Goal: Transaction & Acquisition: Purchase product/service

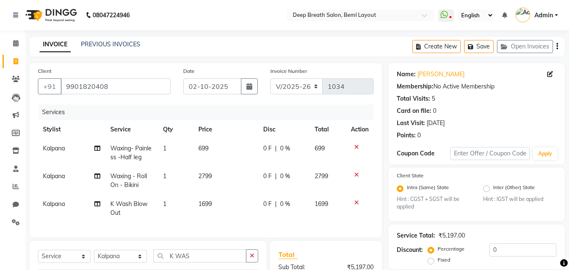
select select "4101"
select select "service"
click at [357, 147] on icon at bounding box center [356, 147] width 5 height 6
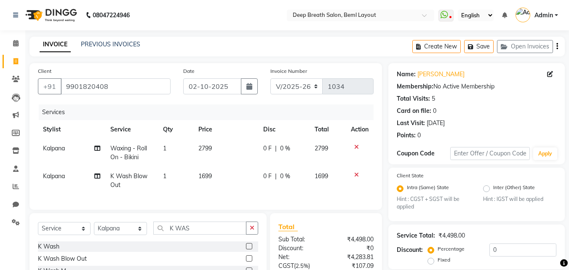
click at [357, 147] on icon at bounding box center [356, 147] width 5 height 6
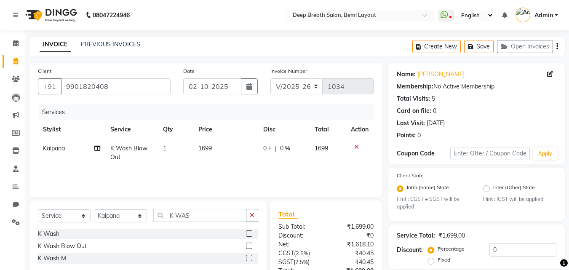
click at [357, 147] on icon at bounding box center [356, 147] width 5 height 6
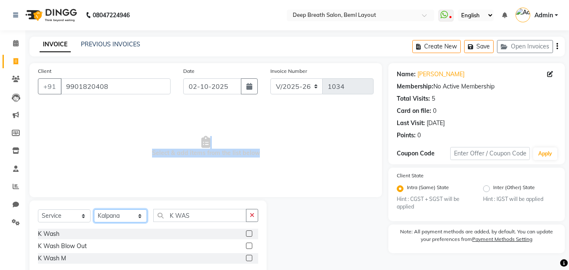
click at [122, 212] on select "Select Stylist [PERSON_NAME] [PERSON_NAME] Pallavi Mam [PERSON_NAME] [PERSON_NA…" at bounding box center [120, 215] width 53 height 13
select select "58551"
click at [94, 209] on select "Select Stylist [PERSON_NAME] [PERSON_NAME] Pallavi Mam [PERSON_NAME] [PERSON_NA…" at bounding box center [120, 215] width 53 height 13
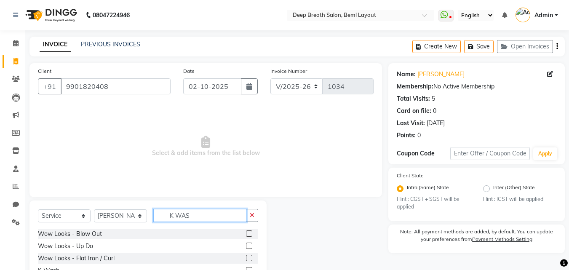
click at [205, 216] on input "K WAS" at bounding box center [199, 215] width 93 height 13
type input "K"
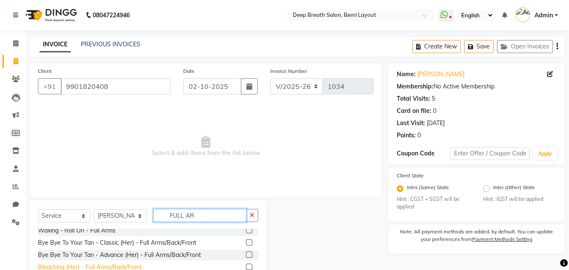
scroll to position [8, 0]
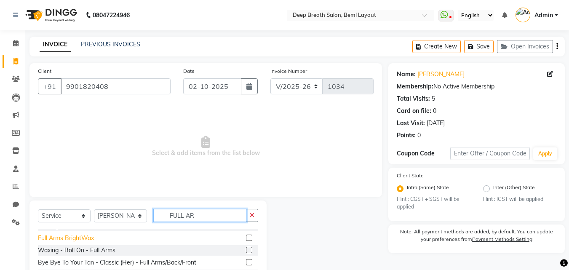
type input "FULL AR"
click at [57, 240] on div "Full Arms BrightWax" at bounding box center [66, 238] width 56 height 9
checkbox input "false"
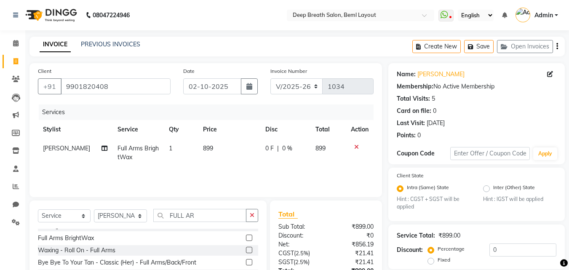
drag, startPoint x: 193, startPoint y: 208, endPoint x: 153, endPoint y: 212, distance: 40.2
click at [153, 212] on div "Select Service Product Membership Package Voucher Prepaid Gift Card Select Styl…" at bounding box center [147, 263] width 237 height 124
drag, startPoint x: 197, startPoint y: 215, endPoint x: 168, endPoint y: 217, distance: 28.7
click at [168, 217] on input "FULL AR" at bounding box center [199, 215] width 93 height 13
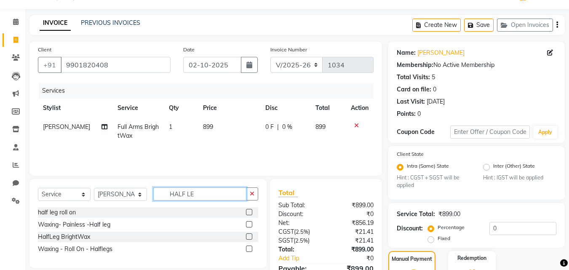
scroll to position [42, 0]
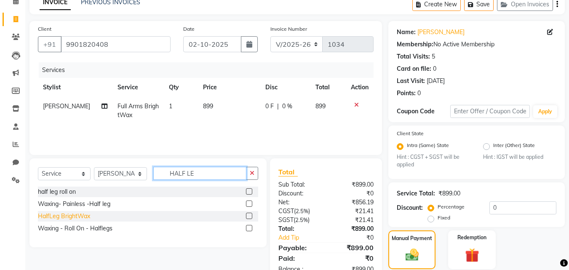
type input "HALF LE"
click at [74, 218] on div "HalfLeg BrightWax" at bounding box center [64, 216] width 52 height 9
checkbox input "false"
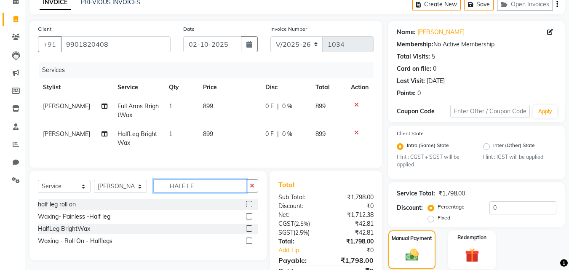
drag, startPoint x: 200, startPoint y: 189, endPoint x: 150, endPoint y: 203, distance: 52.5
click at [150, 199] on div "Select Service Product Membership Package Voucher Prepaid Gift Card Select Styl…" at bounding box center [148, 189] width 220 height 20
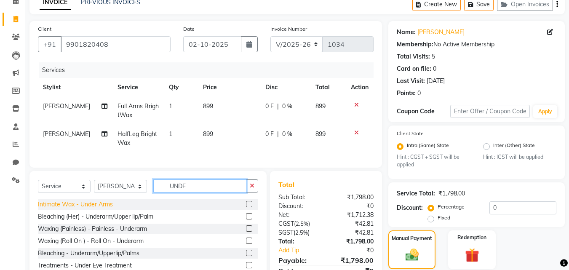
type input "UNDE"
click at [81, 207] on div "Intimate Wax - Under Arms" at bounding box center [75, 204] width 75 height 9
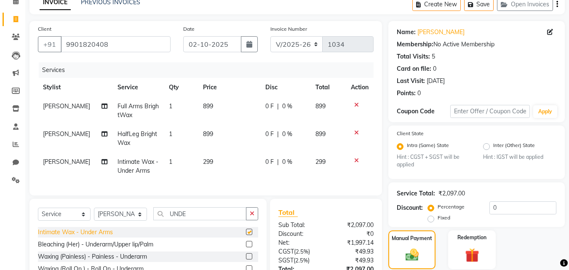
checkbox input "false"
drag, startPoint x: 194, startPoint y: 217, endPoint x: 169, endPoint y: 218, distance: 25.7
click at [169, 218] on input "UNDE" at bounding box center [199, 213] width 93 height 13
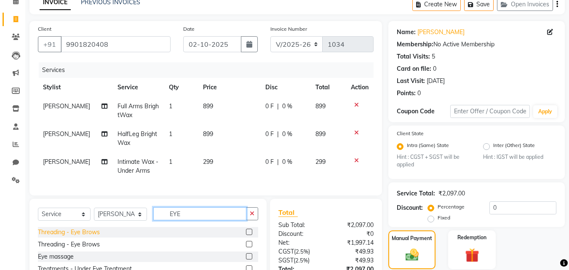
type input "EYE"
click at [92, 237] on div "Threading - Eye Brows" at bounding box center [69, 232] width 62 height 9
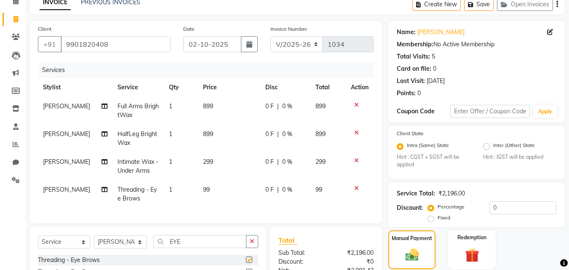
checkbox input "false"
drag, startPoint x: 182, startPoint y: 246, endPoint x: 153, endPoint y: 249, distance: 30.1
click at [153, 249] on div "Select Service Product Membership Package Voucher Prepaid Gift Card Select Styl…" at bounding box center [148, 245] width 220 height 20
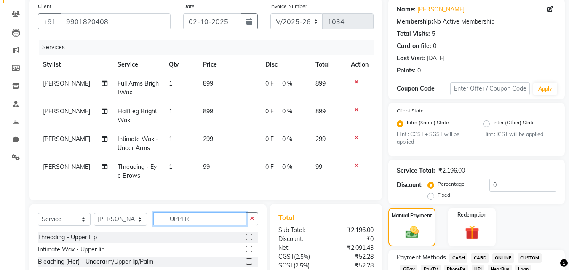
scroll to position [84, 0]
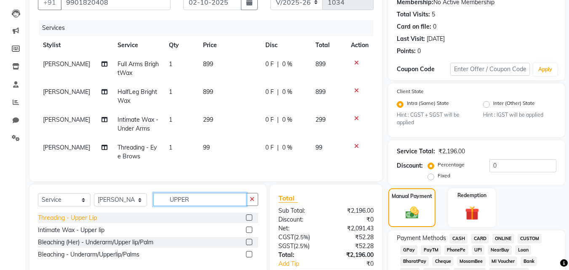
type input "UPPER"
click at [88, 222] on div "Threading - Upper Lip" at bounding box center [67, 218] width 59 height 9
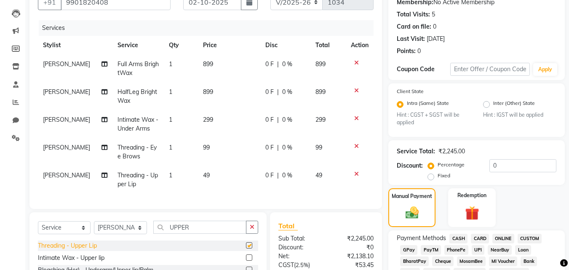
checkbox input "false"
click at [121, 234] on select "Select Stylist [PERSON_NAME] [PERSON_NAME] Pallavi Mam [PERSON_NAME] [PERSON_NA…" at bounding box center [120, 227] width 53 height 13
select select "92539"
click at [94, 227] on select "Select Stylist [PERSON_NAME] [PERSON_NAME] Pallavi Mam [PERSON_NAME] [PERSON_NA…" at bounding box center [120, 227] width 53 height 13
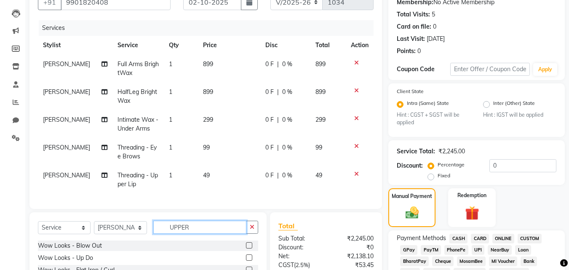
drag, startPoint x: 203, startPoint y: 236, endPoint x: 158, endPoint y: 239, distance: 46.0
click at [158, 234] on input "UPPER" at bounding box center [199, 227] width 93 height 13
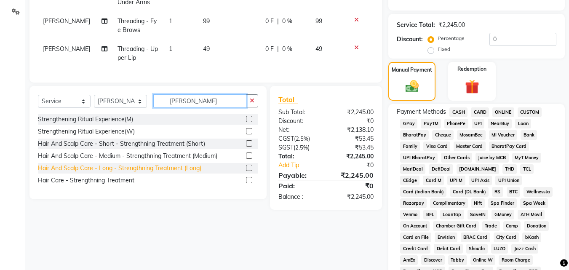
type input "[PERSON_NAME]"
click at [122, 171] on div "Hair And Scalp Care - Long - Strengthning Treatment (Long)" at bounding box center [119, 168] width 163 height 9
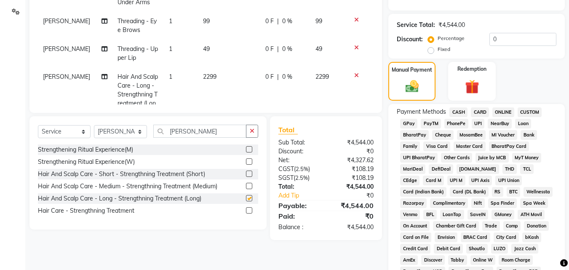
checkbox input "false"
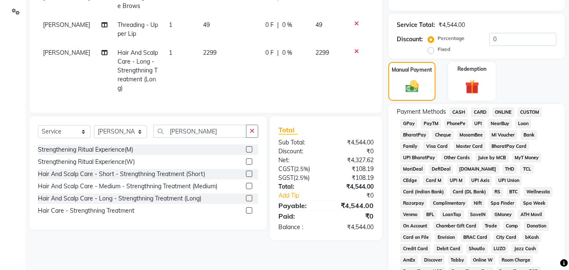
click at [203, 49] on span "2299" at bounding box center [209, 53] width 13 height 8
select select "92539"
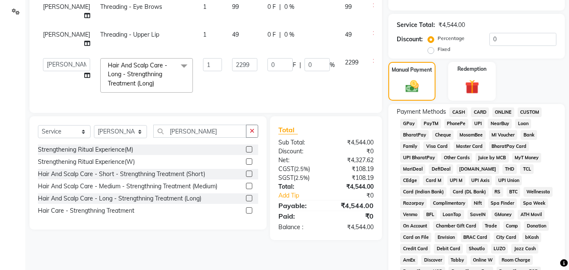
scroll to position [21, 0]
click at [232, 59] on input "2299" at bounding box center [244, 64] width 25 height 13
type input "2999"
click at [285, 75] on td "0 F | 0 %" at bounding box center [301, 75] width 78 height 45
select select "92539"
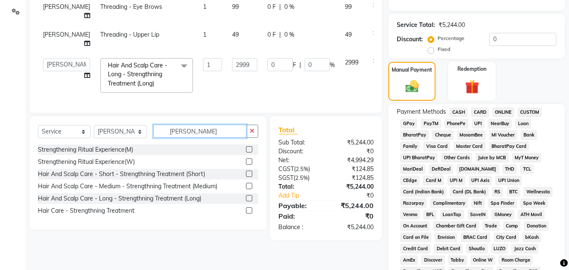
drag, startPoint x: 206, startPoint y: 129, endPoint x: 171, endPoint y: 131, distance: 34.6
click at [171, 131] on input "[PERSON_NAME]" at bounding box center [199, 131] width 93 height 13
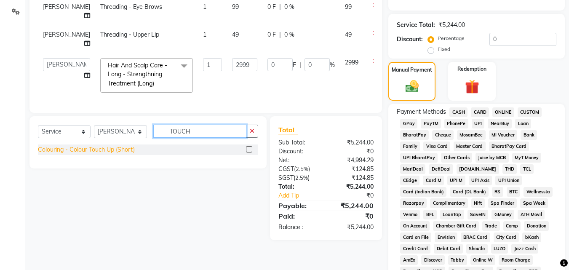
type input "TOUCH"
click at [78, 152] on div "Colouring - Colour Touch Up (Short)" at bounding box center [86, 149] width 97 height 9
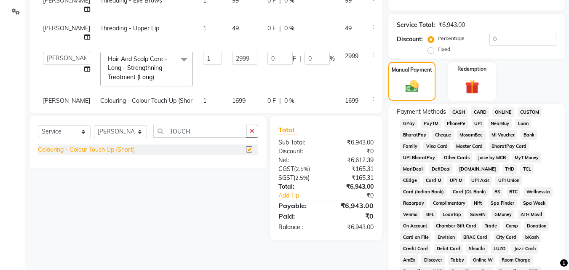
checkbox input "false"
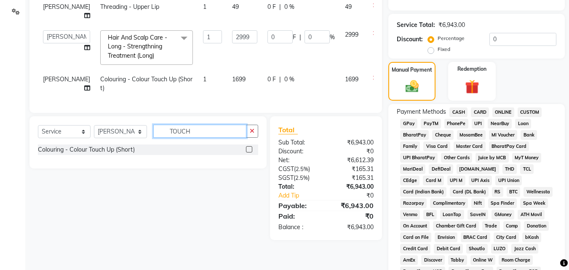
drag, startPoint x: 202, startPoint y: 130, endPoint x: 165, endPoint y: 132, distance: 37.5
click at [165, 132] on input "TOUCH" at bounding box center [199, 131] width 93 height 13
type input "K WASH"
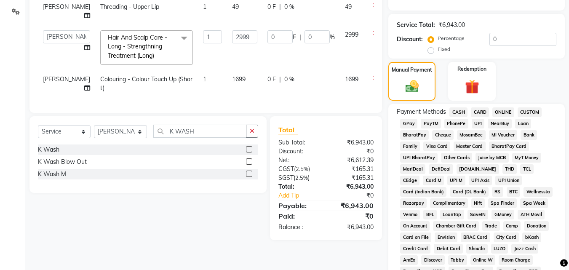
click at [53, 156] on div "K Wash K Wash Blow Out K Wash M" at bounding box center [148, 162] width 220 height 37
click at [53, 158] on div "K Wash Blow Out" at bounding box center [62, 162] width 49 height 9
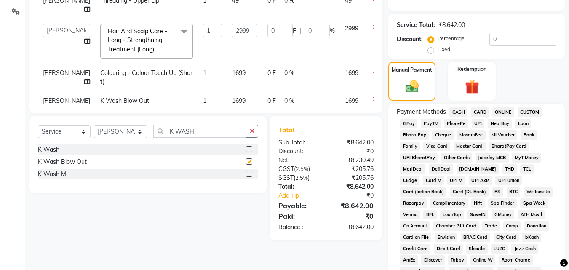
checkbox input "false"
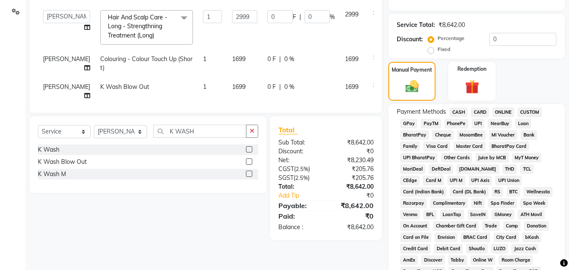
scroll to position [76, 0]
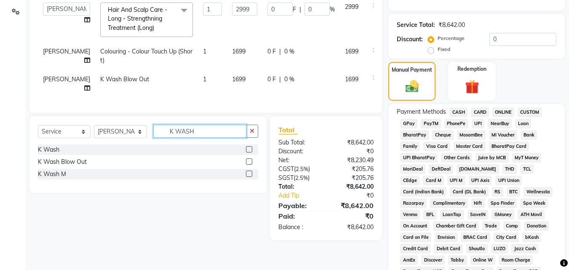
drag, startPoint x: 204, startPoint y: 131, endPoint x: 166, endPoint y: 134, distance: 38.8
click at [166, 134] on input "K WASH" at bounding box center [199, 131] width 93 height 13
click at [120, 134] on select "Select Stylist [PERSON_NAME] [PERSON_NAME] Pallavi Mam [PERSON_NAME] [PERSON_NA…" at bounding box center [120, 131] width 53 height 13
click at [171, 241] on div "Client [PHONE_NUMBER] Date [DATE] Invoice Number V/2025 V/[PHONE_NUMBER] Servic…" at bounding box center [205, 149] width 365 height 592
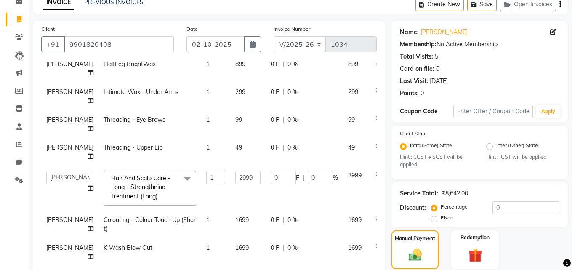
scroll to position [0, 0]
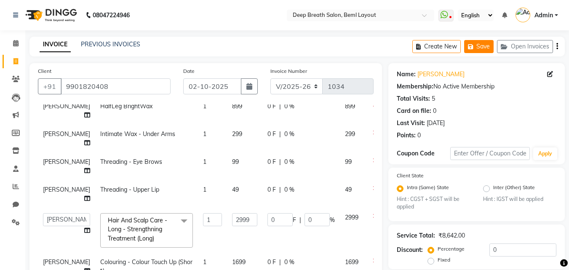
click at [484, 51] on button "Save" at bounding box center [478, 46] width 29 height 13
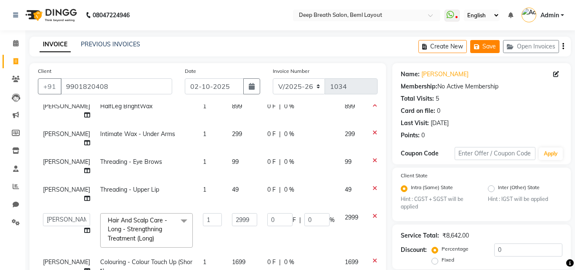
scroll to position [67, 0]
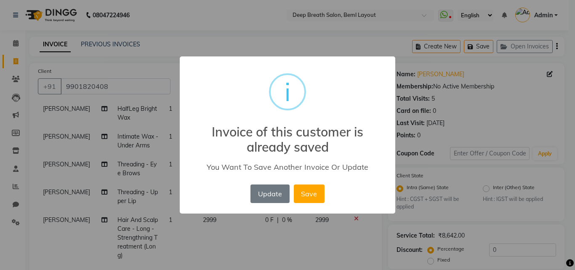
click at [293, 200] on div "Update No Save" at bounding box center [288, 193] width 78 height 23
click at [303, 200] on button "Save" at bounding box center [309, 194] width 31 height 19
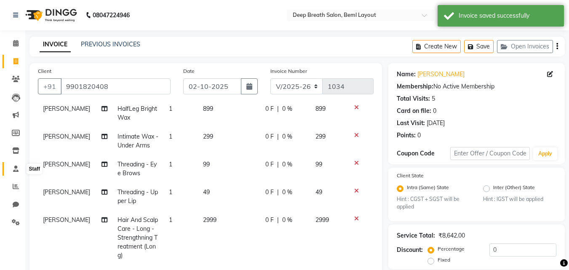
click at [17, 166] on icon at bounding box center [15, 169] width 5 height 6
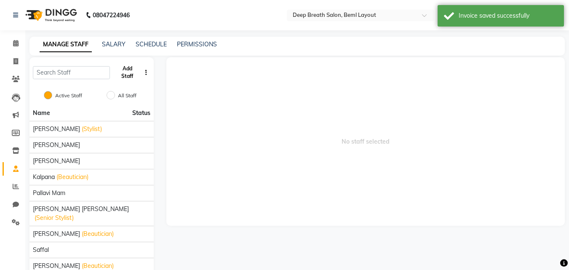
click at [123, 75] on button "Add Staff" at bounding box center [127, 73] width 28 height 22
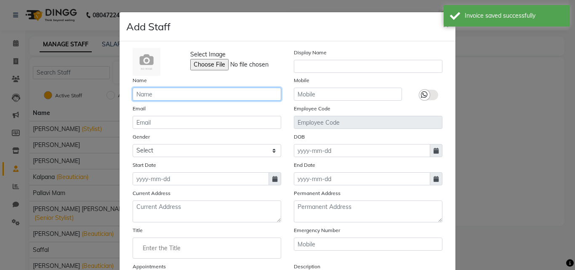
click at [193, 95] on input "text" at bounding box center [207, 94] width 149 height 13
type input "n"
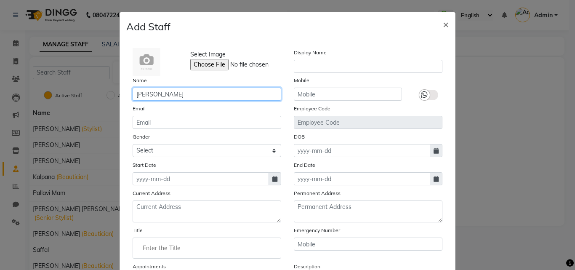
type input "[PERSON_NAME]"
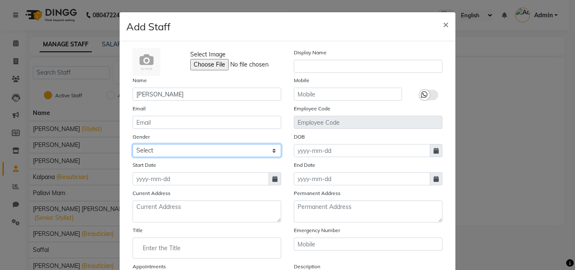
click at [235, 147] on select "Select [DEMOGRAPHIC_DATA] [DEMOGRAPHIC_DATA] Other Prefer Not To Say" at bounding box center [207, 150] width 149 height 13
select select "[DEMOGRAPHIC_DATA]"
click at [133, 144] on select "Select [DEMOGRAPHIC_DATA] [DEMOGRAPHIC_DATA] Other Prefer Not To Say" at bounding box center [207, 150] width 149 height 13
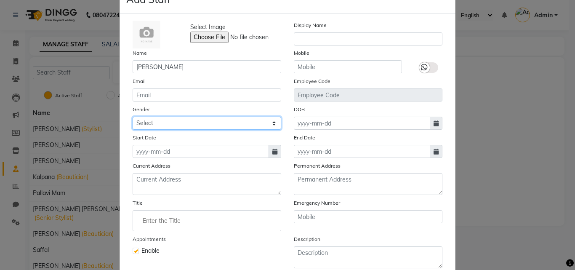
scroll to position [42, 0]
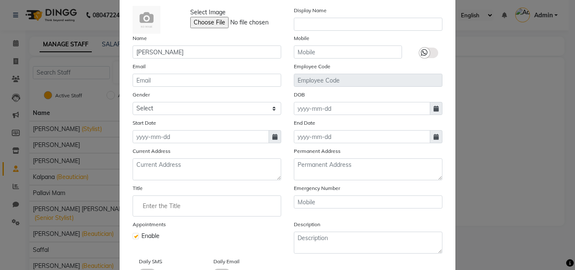
click at [273, 135] on icon at bounding box center [275, 137] width 5 height 6
select select "10"
select select "2025"
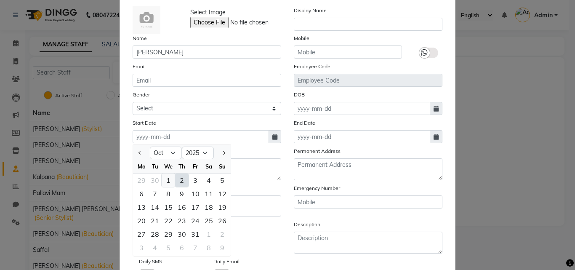
click at [167, 177] on div "1" at bounding box center [168, 180] width 13 height 13
type input "01-10-2025"
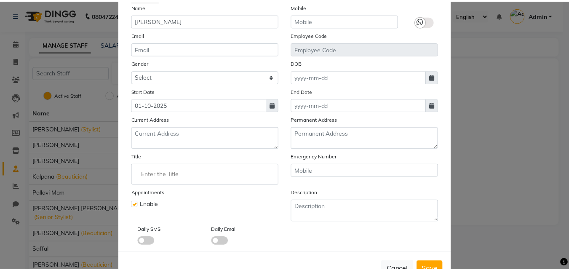
scroll to position [102, 0]
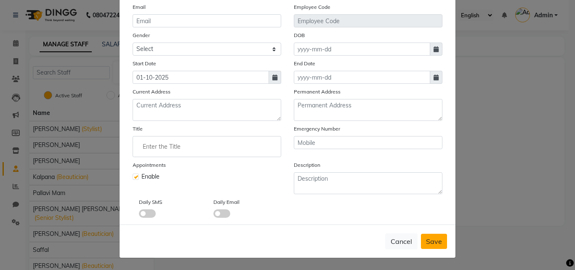
click at [435, 241] on span "Save" at bounding box center [434, 241] width 16 height 8
select select
checkbox input "false"
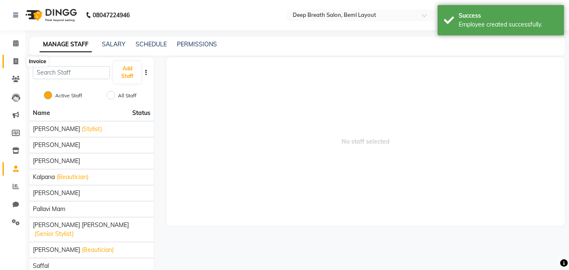
click at [19, 59] on span at bounding box center [15, 62] width 15 height 10
select select "service"
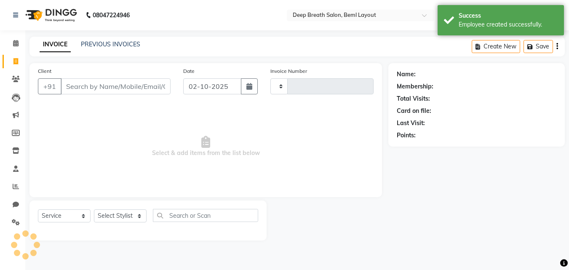
type input "1034"
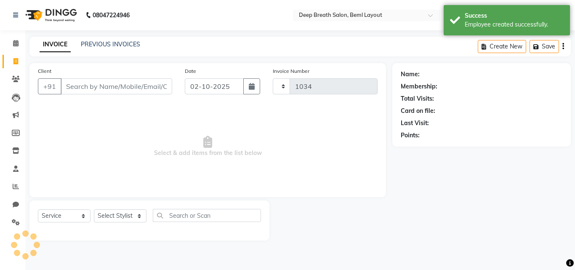
select select "4101"
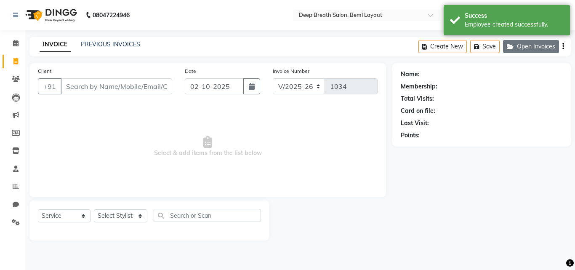
click at [529, 41] on button "Open Invoices" at bounding box center [531, 46] width 56 height 13
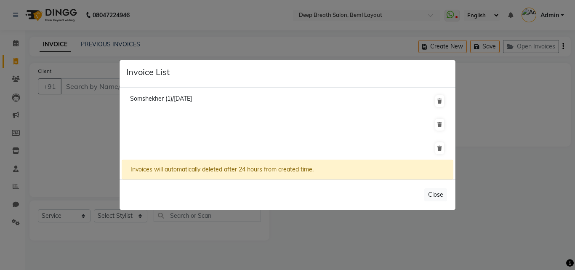
click at [523, 96] on ngb-modal-window "Invoice List Somshekher (1)/[DATE] Invoices will automatically deleted after 24…" at bounding box center [287, 135] width 575 height 270
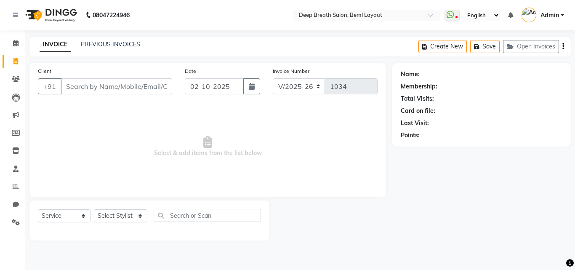
click at [543, 50] on button "Open Invoices" at bounding box center [531, 46] width 56 height 13
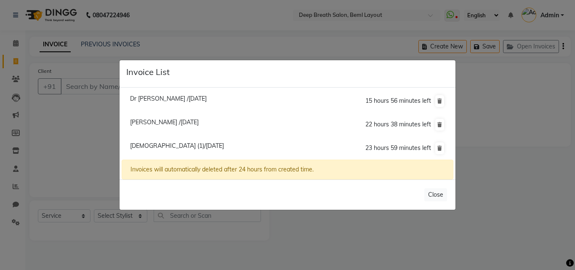
click at [167, 122] on span "[PERSON_NAME] /[DATE]" at bounding box center [164, 122] width 69 height 8
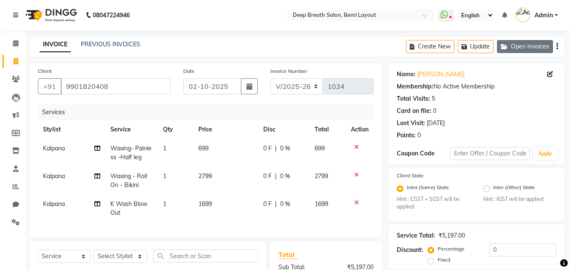
click at [536, 48] on button "Open Invoices" at bounding box center [525, 46] width 56 height 13
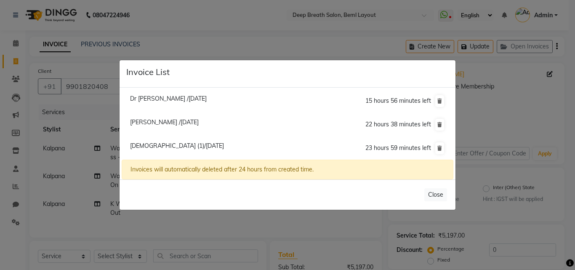
click at [378, 147] on span "23 hours 59 minutes left" at bounding box center [399, 148] width 66 height 8
click at [528, 37] on ngb-modal-window "Invoice List Dr [PERSON_NAME] /[DATE] 15 hours 56 minutes left [GEOGRAPHIC_DATA…" at bounding box center [287, 135] width 575 height 270
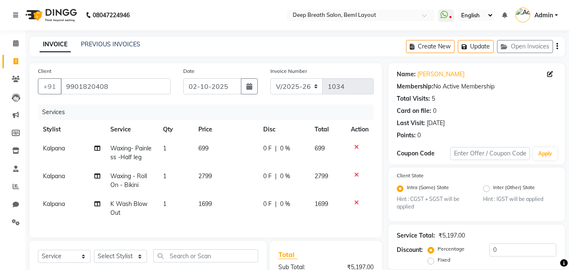
click at [527, 42] on button "Open Invoices" at bounding box center [525, 46] width 56 height 13
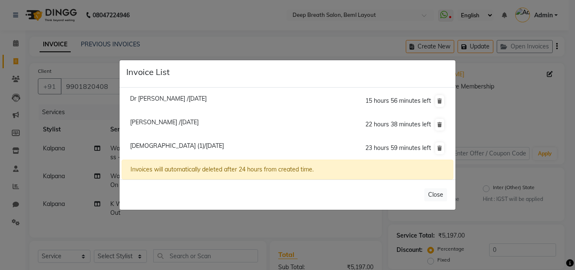
click at [199, 144] on span "[DEMOGRAPHIC_DATA] (1)/[DATE]" at bounding box center [177, 146] width 94 height 8
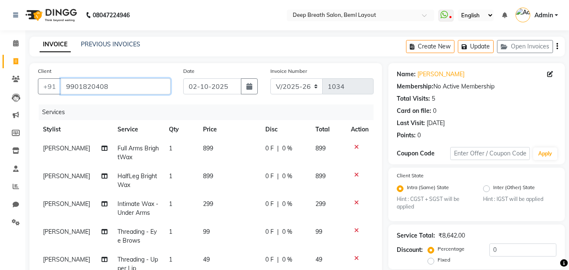
drag, startPoint x: 123, startPoint y: 84, endPoint x: 71, endPoint y: 87, distance: 52.8
click at [71, 87] on input "9901820408" at bounding box center [116, 86] width 110 height 16
type input "9"
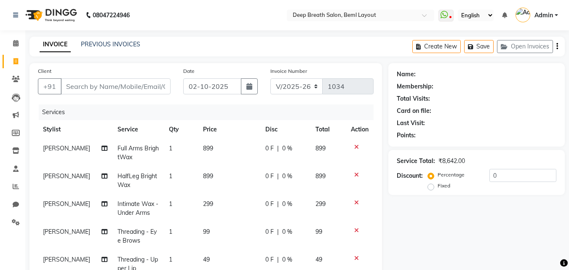
click at [474, 225] on div "Name: Membership: Total Visits: Card on file: Last Visit: Points: Service Total…" at bounding box center [479, 257] width 183 height 388
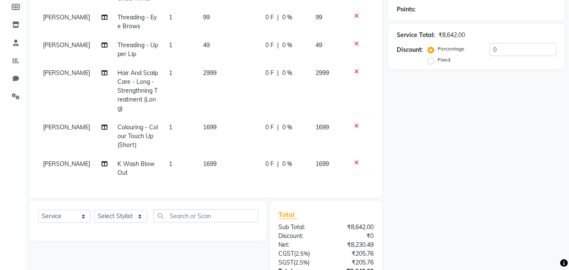
scroll to position [193, 0]
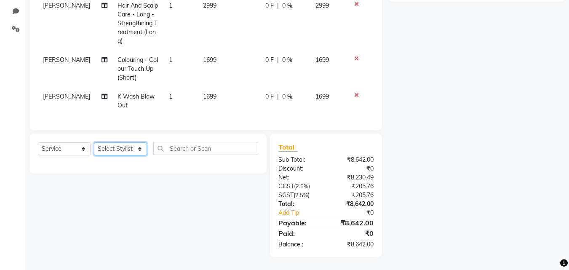
click at [125, 148] on select "Select Stylist [PERSON_NAME] [PERSON_NAME] [PERSON_NAME] Pallavi Mam [PERSON_NA…" at bounding box center [120, 148] width 53 height 13
select select "93593"
click at [94, 142] on select "Select Stylist [PERSON_NAME] [PERSON_NAME] [PERSON_NAME] Pallavi Mam [PERSON_NA…" at bounding box center [120, 148] width 53 height 13
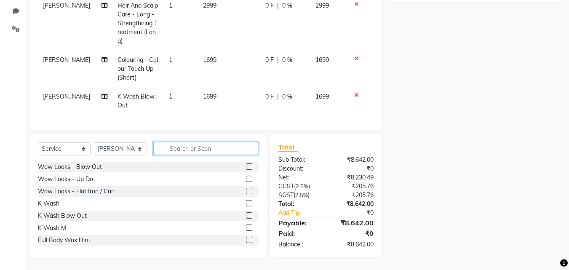
click at [203, 149] on input "text" at bounding box center [205, 148] width 105 height 13
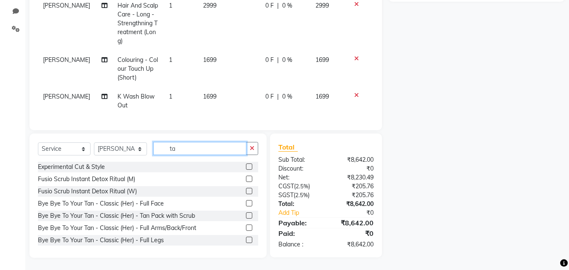
type input "t"
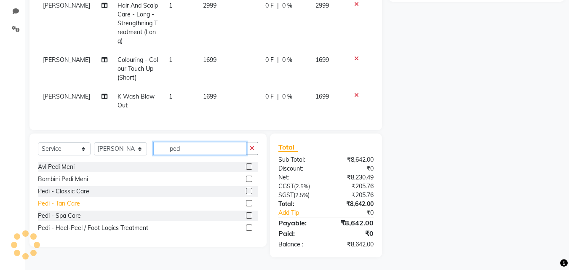
type input "ped"
click at [66, 201] on div "Pedi - Tan Care" at bounding box center [59, 203] width 42 height 9
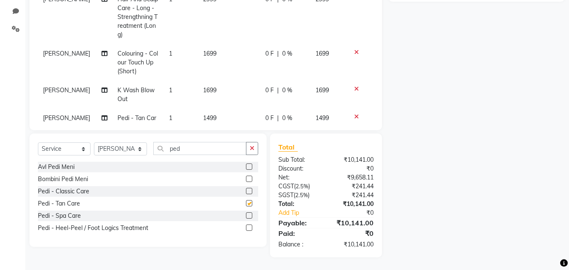
checkbox input "false"
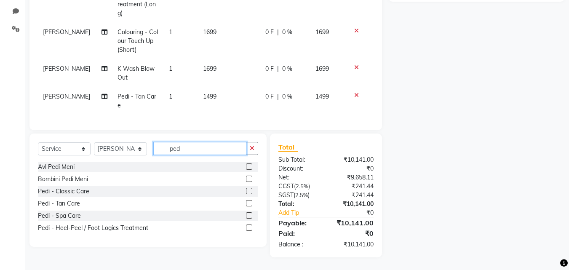
drag, startPoint x: 193, startPoint y: 149, endPoint x: 169, endPoint y: 149, distance: 23.2
click at [169, 149] on input "ped" at bounding box center [199, 148] width 93 height 13
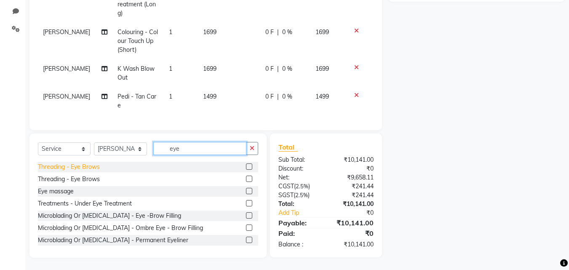
type input "eye"
click at [85, 168] on div "Threading - Eye Brows" at bounding box center [69, 167] width 62 height 9
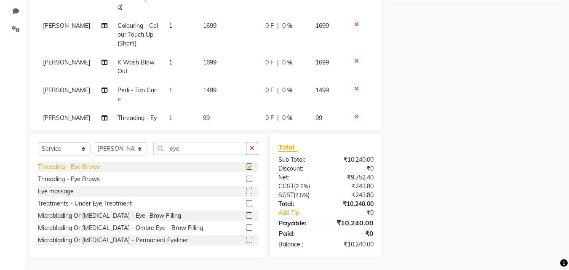
checkbox input "false"
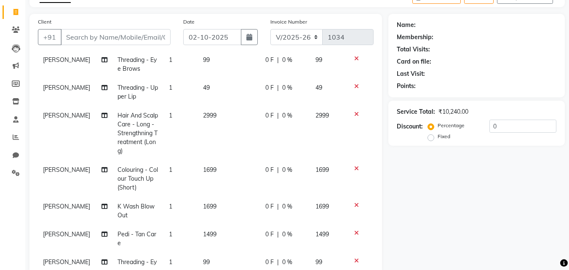
scroll to position [0, 0]
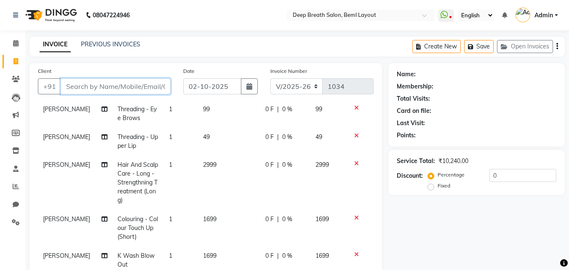
click at [120, 89] on input "Client" at bounding box center [116, 86] width 110 height 16
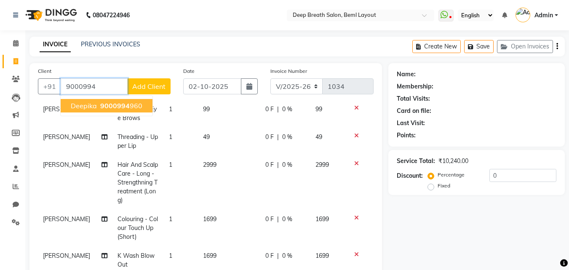
click at [128, 106] on span "9000994" at bounding box center [114, 106] width 29 height 8
type input "9000994960"
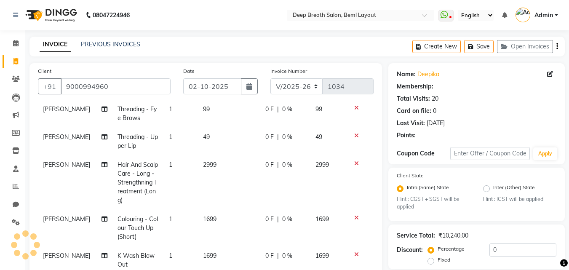
select select "1: Object"
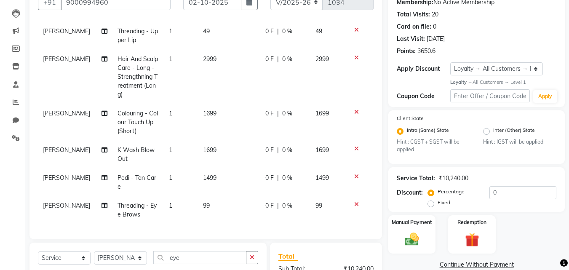
scroll to position [169, 0]
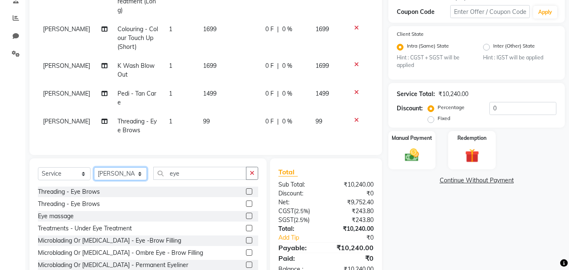
click at [142, 175] on select "Select Stylist [PERSON_NAME] [PERSON_NAME] [PERSON_NAME] Pallavi Mam [PERSON_NA…" at bounding box center [120, 173] width 53 height 13
select select "92539"
click at [94, 167] on select "Select Stylist [PERSON_NAME] [PERSON_NAME] [PERSON_NAME] Pallavi Mam [PERSON_NA…" at bounding box center [120, 173] width 53 height 13
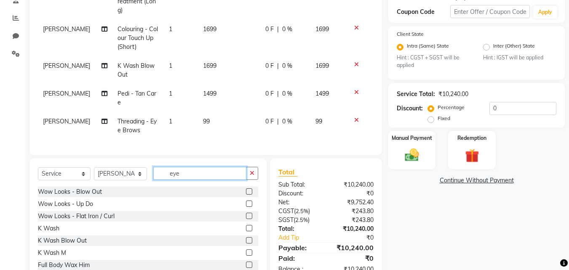
drag, startPoint x: 182, startPoint y: 171, endPoint x: 141, endPoint y: 174, distance: 41.0
click at [141, 174] on div "Select Service Product Membership Package Voucher Prepaid Gift Card Select Styl…" at bounding box center [148, 177] width 220 height 20
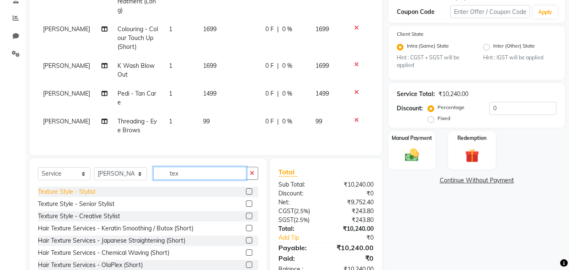
type input "tex"
click at [94, 195] on div "Texture Style - Stylist" at bounding box center [67, 191] width 58 height 9
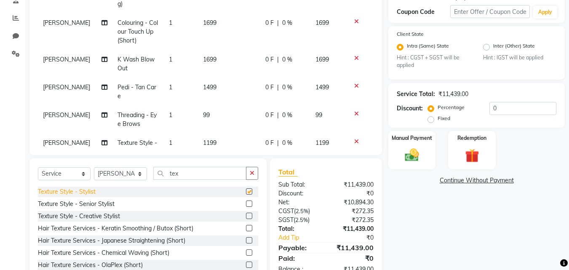
checkbox input "false"
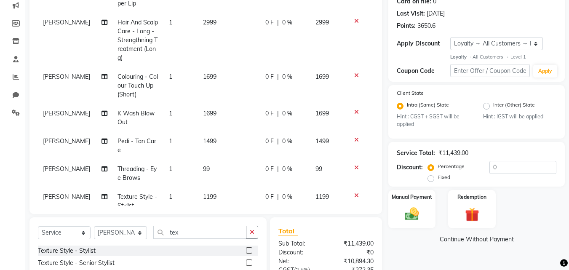
scroll to position [136, 0]
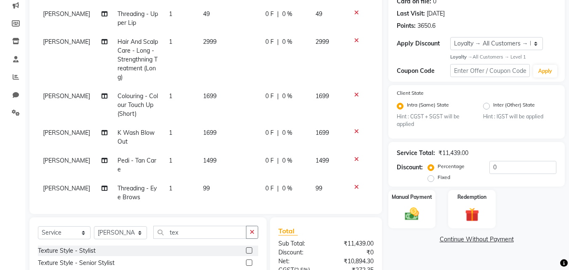
click at [205, 48] on td "2999" at bounding box center [229, 59] width 62 height 54
select select "92539"
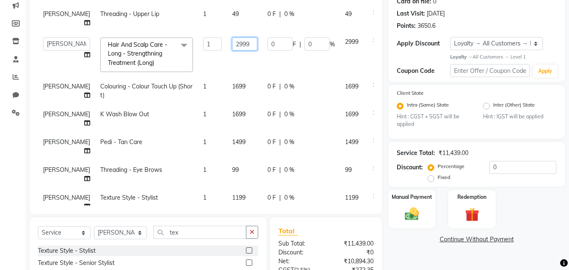
click at [232, 47] on input "2999" at bounding box center [244, 43] width 25 height 13
type input "2299"
click at [284, 65] on td "0 F | 0 %" at bounding box center [301, 54] width 78 height 45
select select "92539"
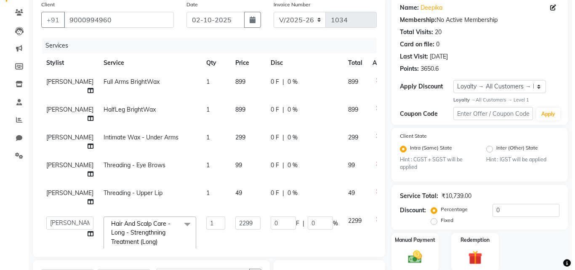
scroll to position [0, 0]
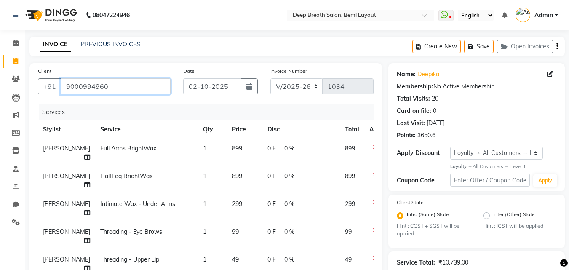
drag, startPoint x: 113, startPoint y: 84, endPoint x: 63, endPoint y: 88, distance: 49.8
click at [63, 88] on input "9000994960" at bounding box center [116, 86] width 110 height 16
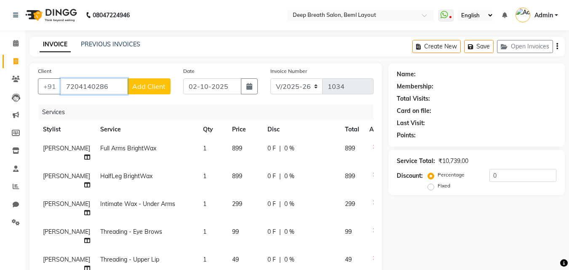
type input "7204140286"
click at [147, 89] on span "Add Client" at bounding box center [148, 86] width 33 height 8
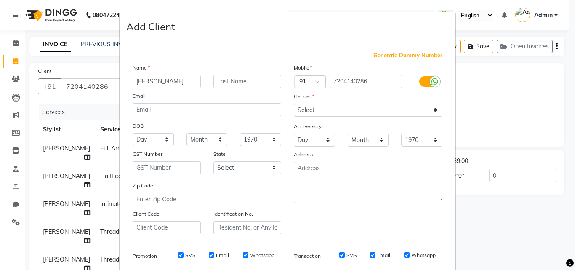
type input "[PERSON_NAME]"
click at [379, 110] on select "Select [DEMOGRAPHIC_DATA] [DEMOGRAPHIC_DATA] Other Prefer Not To Say" at bounding box center [368, 110] width 149 height 13
select select "[DEMOGRAPHIC_DATA]"
click at [294, 104] on select "Select [DEMOGRAPHIC_DATA] [DEMOGRAPHIC_DATA] Other Prefer Not To Say" at bounding box center [368, 110] width 149 height 13
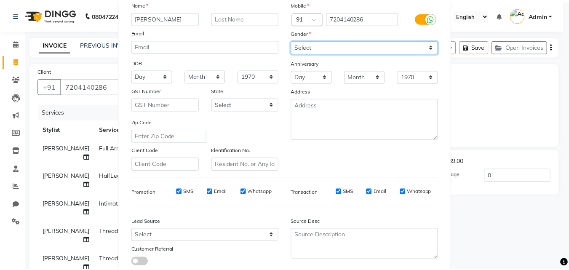
scroll to position [119, 0]
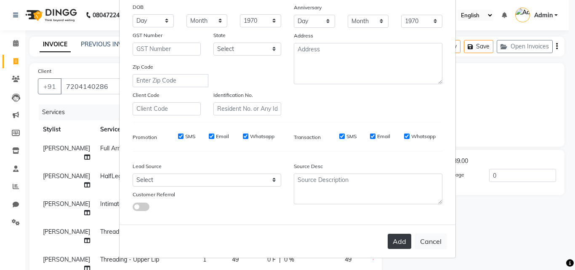
click at [393, 238] on button "Add" at bounding box center [400, 241] width 24 height 15
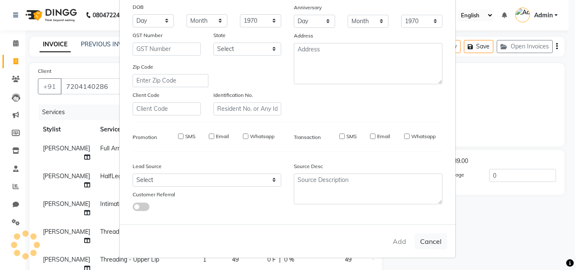
select select
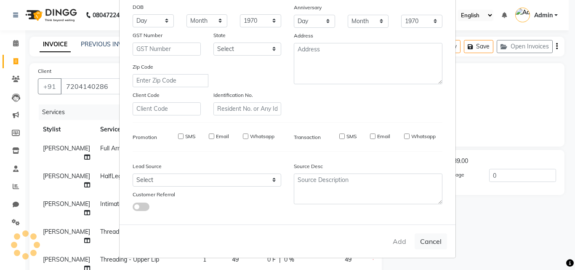
select select
checkbox input "false"
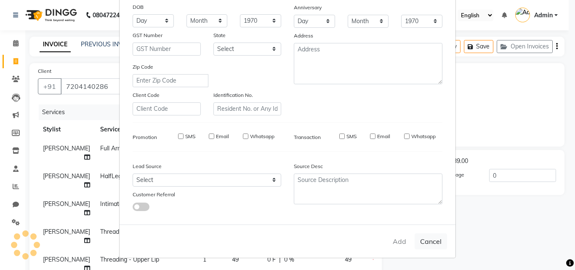
checkbox input "false"
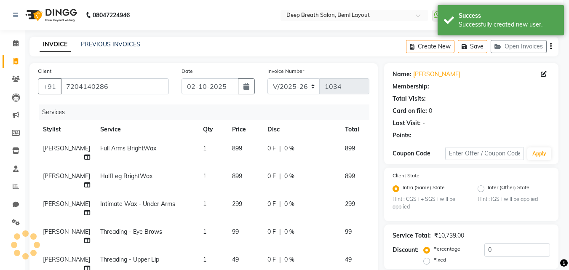
select select "1: Object"
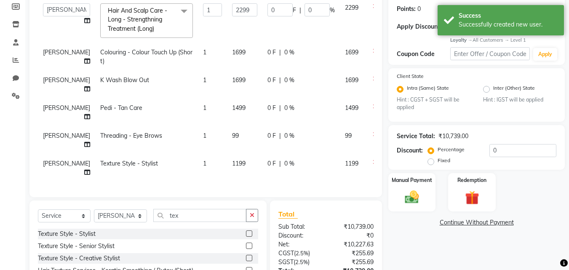
scroll to position [160, 0]
click at [373, 48] on icon at bounding box center [375, 51] width 5 height 6
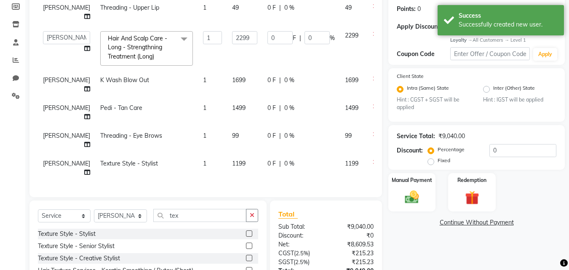
scroll to position [132, 0]
click at [373, 76] on icon at bounding box center [375, 79] width 5 height 6
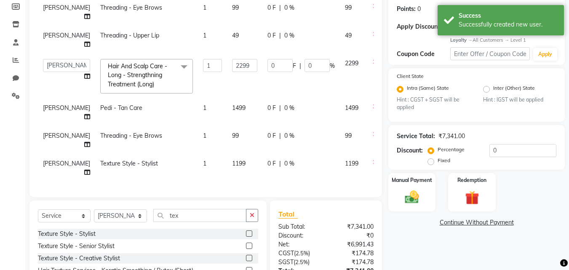
click at [373, 104] on icon at bounding box center [375, 107] width 5 height 6
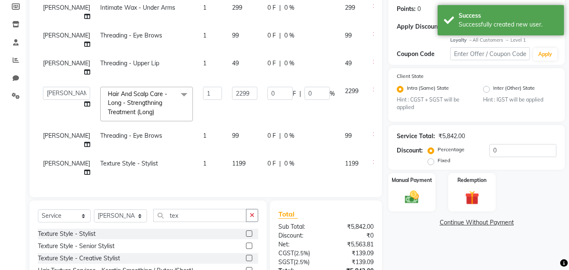
scroll to position [76, 0]
click at [373, 131] on icon at bounding box center [375, 134] width 5 height 6
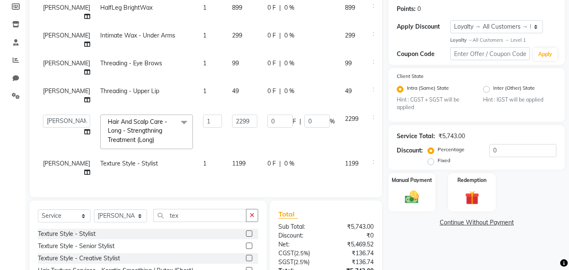
click at [403, 212] on div "Name: Sathya Membership: No Active Membership Total Visits: Card on file: 0 Las…" at bounding box center [479, 131] width 183 height 388
click at [497, 155] on input "0" at bounding box center [523, 150] width 67 height 13
type input "5"
type input "114.95"
type input "5"
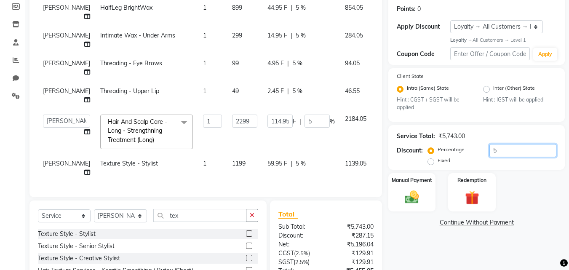
type input "5"
click at [418, 251] on div "Name: Sathya Membership: No Active Membership Total Visits: Card on file: 0 Las…" at bounding box center [479, 131] width 183 height 388
click at [464, 243] on div "Name: Sathya Membership: No Active Membership Total Visits: Card on file: 0 Las…" at bounding box center [479, 131] width 183 height 388
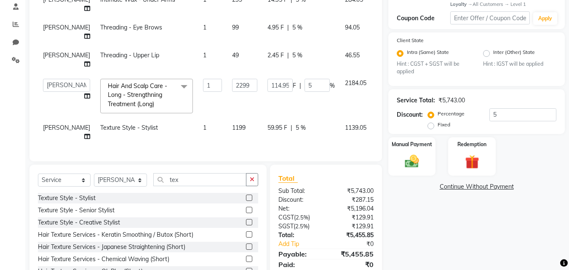
scroll to position [194, 0]
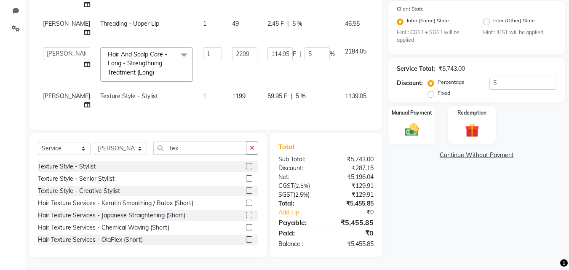
click at [456, 223] on div "Name: Sathya Membership: No Active Membership Total Visits: Card on file: 0 Las…" at bounding box center [479, 63] width 183 height 388
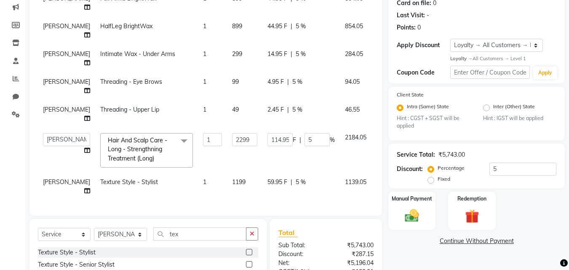
scroll to position [152, 0]
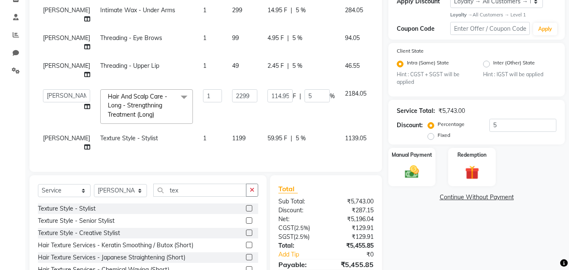
click at [408, 225] on div "Name: Sathya Membership: No Active Membership Total Visits: Card on file: 0 Las…" at bounding box center [479, 106] width 183 height 388
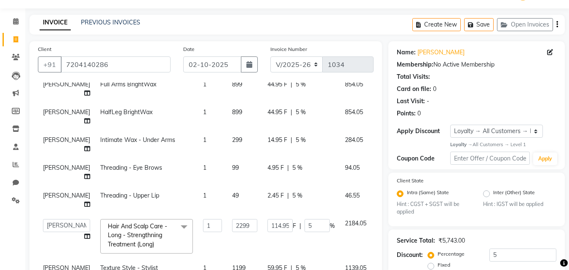
scroll to position [0, 0]
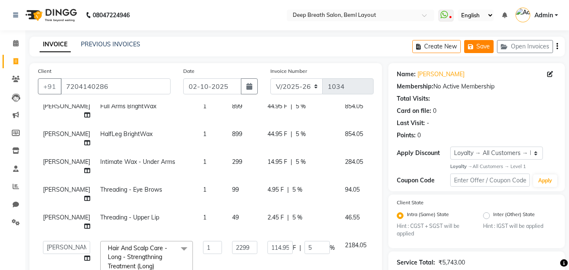
click at [487, 49] on button "Save" at bounding box center [478, 46] width 29 height 13
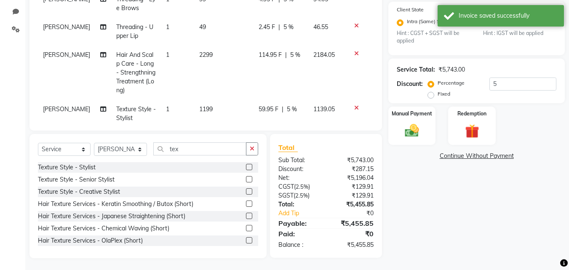
scroll to position [194, 0]
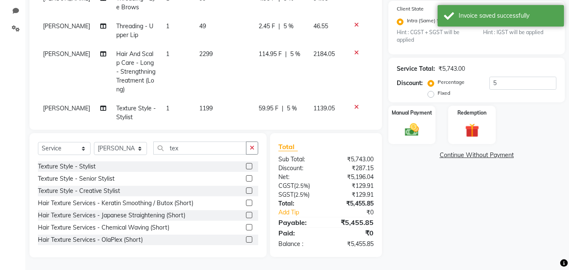
click at [466, 220] on div "Name: Sathya Membership: No Active Membership Total Visits: Card on file: 0 Las…" at bounding box center [479, 63] width 183 height 388
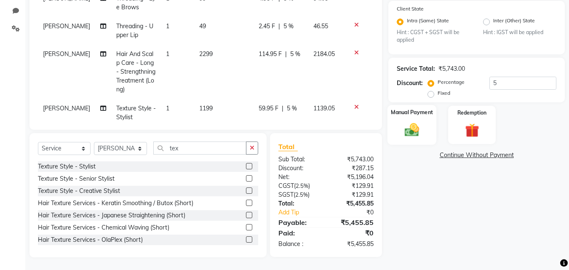
click at [432, 127] on div "Manual Payment" at bounding box center [412, 125] width 49 height 40
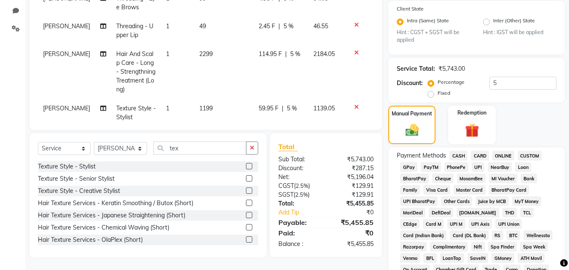
click at [463, 157] on span "CASH" at bounding box center [458, 156] width 18 height 10
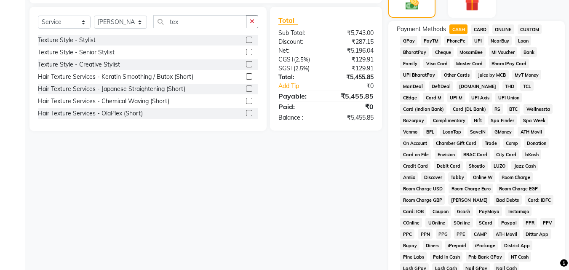
scroll to position [447, 0]
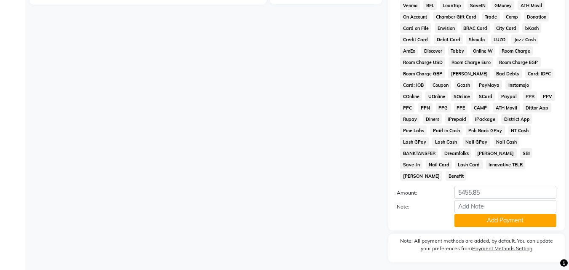
click at [504, 217] on div "Payment Methods CASH CARD ONLINE CUSTOM GPay PayTM PhonePe UPI NearBuy Loan Bha…" at bounding box center [476, 63] width 177 height 336
click at [505, 214] on button "Add Payment" at bounding box center [506, 220] width 102 height 13
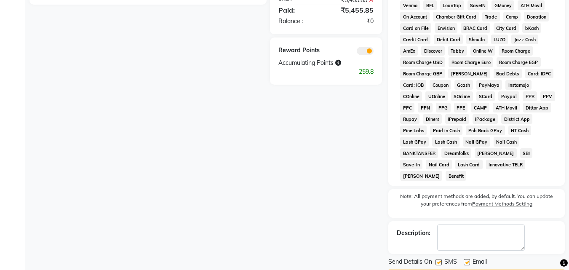
scroll to position [460, 0]
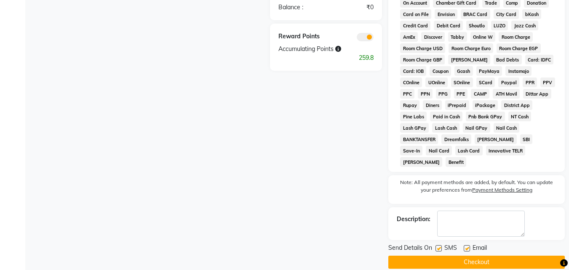
click at [483, 256] on button "Checkout" at bounding box center [476, 262] width 177 height 13
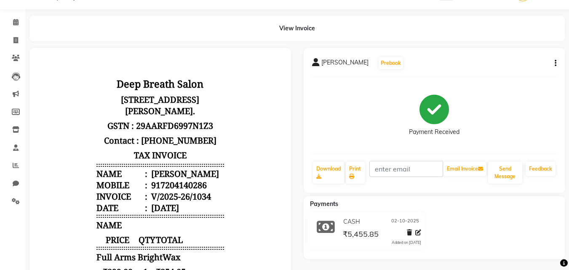
scroll to position [20, 0]
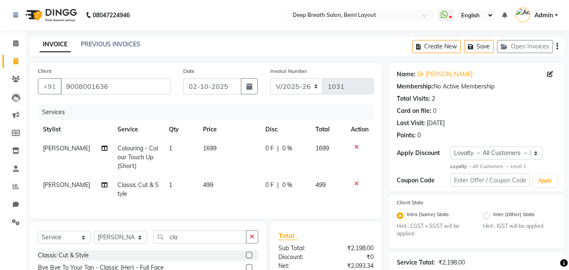
select select "4101"
select select "service"
select select "22566"
select select "1: Object"
